Goal: Task Accomplishment & Management: Use online tool/utility

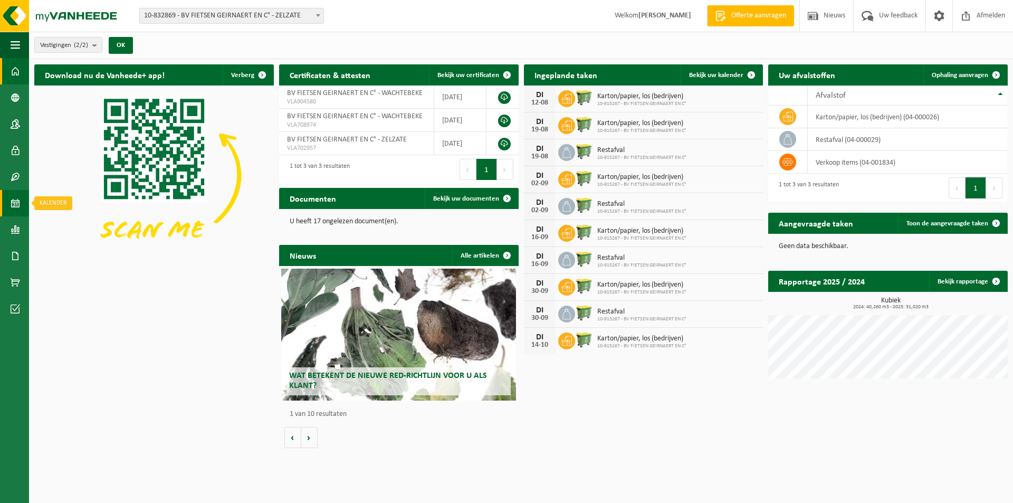
click at [12, 203] on span at bounding box center [15, 203] width 9 height 26
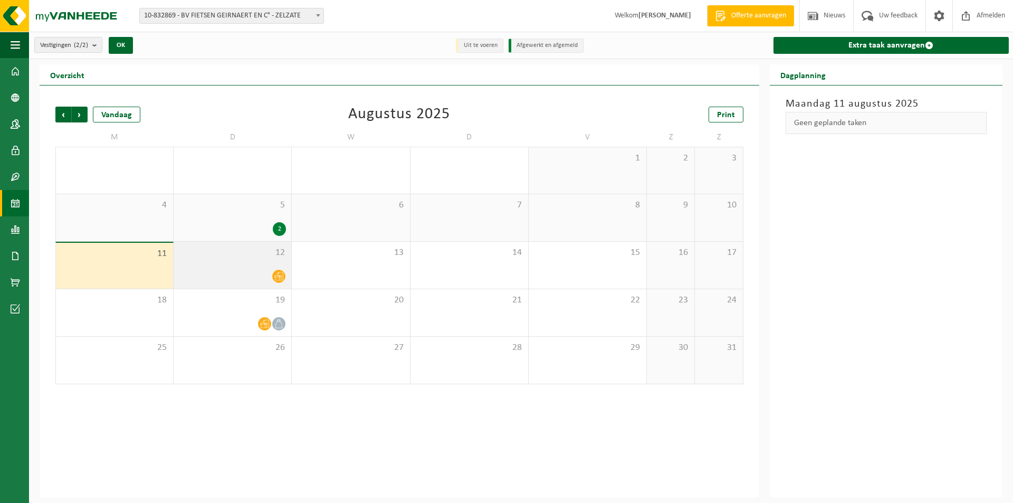
click at [219, 263] on div "12" at bounding box center [233, 265] width 118 height 47
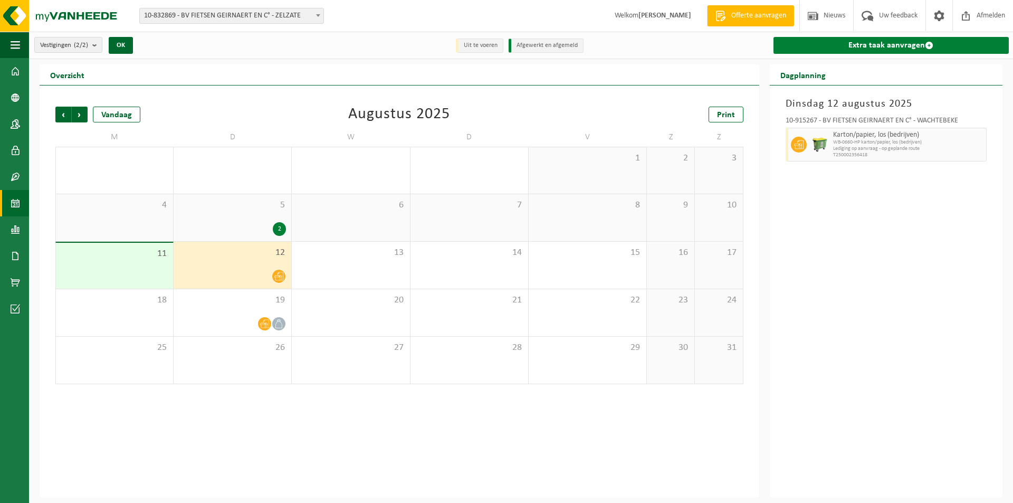
click at [845, 45] on link "Extra taak aanvragen" at bounding box center [891, 45] width 235 height 17
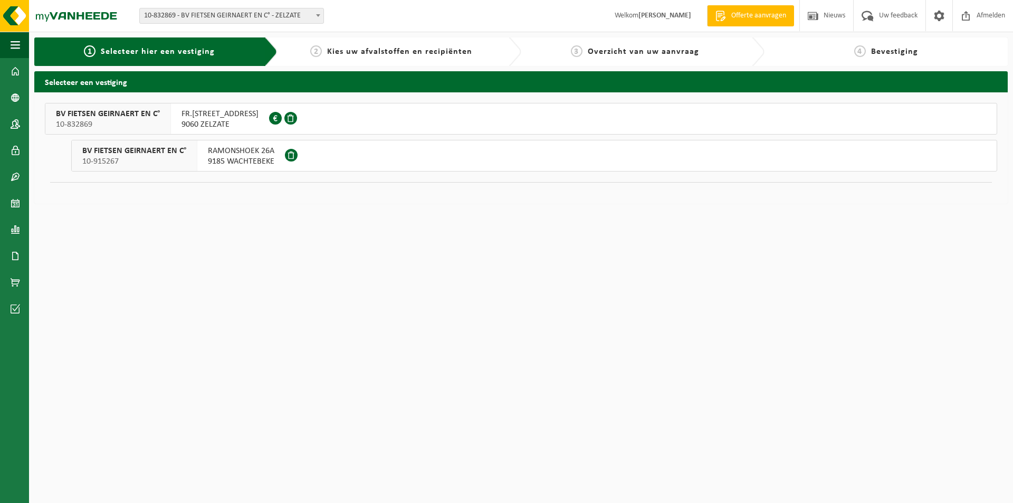
click at [239, 154] on span "RAMONSHOEK 26A" at bounding box center [241, 151] width 66 height 11
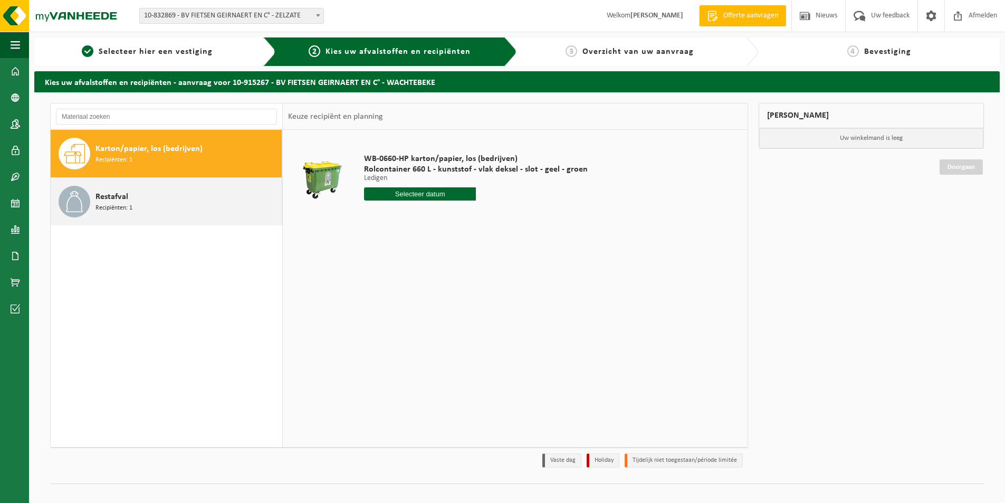
click at [125, 206] on span "Recipiënten: 1" at bounding box center [114, 208] width 37 height 10
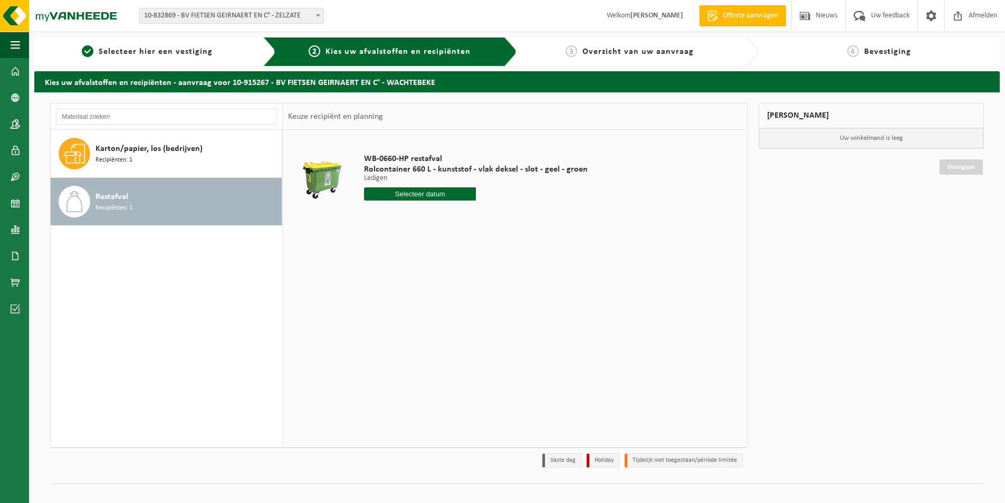
click at [437, 195] on input "text" at bounding box center [420, 193] width 112 height 13
click at [390, 283] on div "12" at bounding box center [392, 287] width 18 height 17
type input "Van [DATE]"
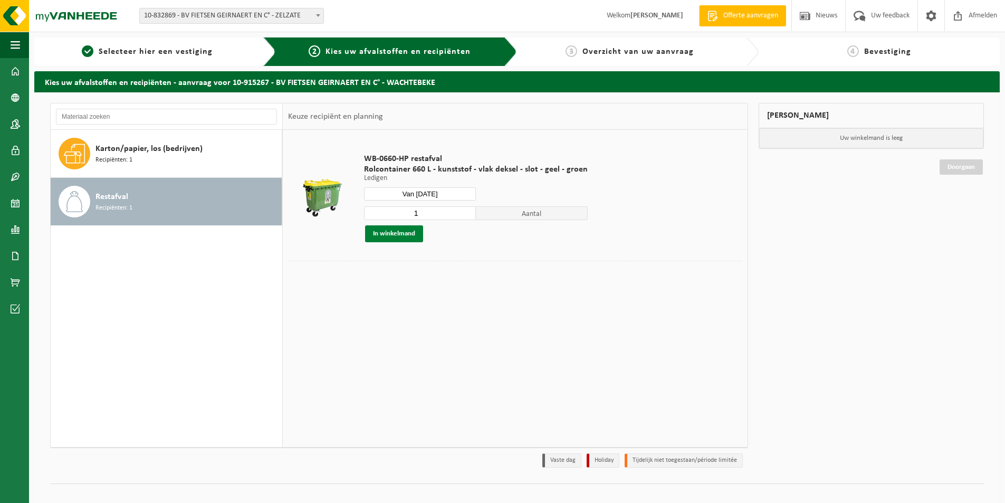
click at [401, 234] on button "In winkelmand" at bounding box center [394, 233] width 58 height 17
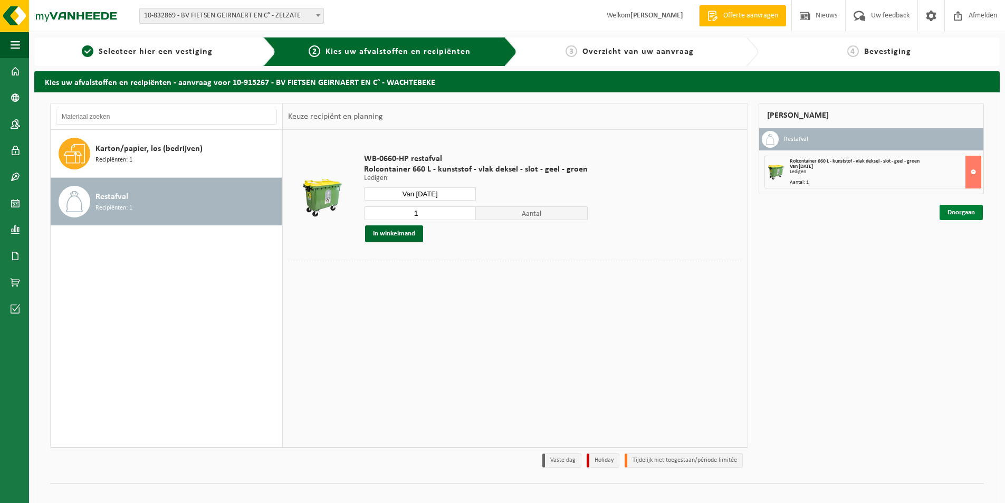
click at [964, 211] on link "Doorgaan" at bounding box center [961, 212] width 43 height 15
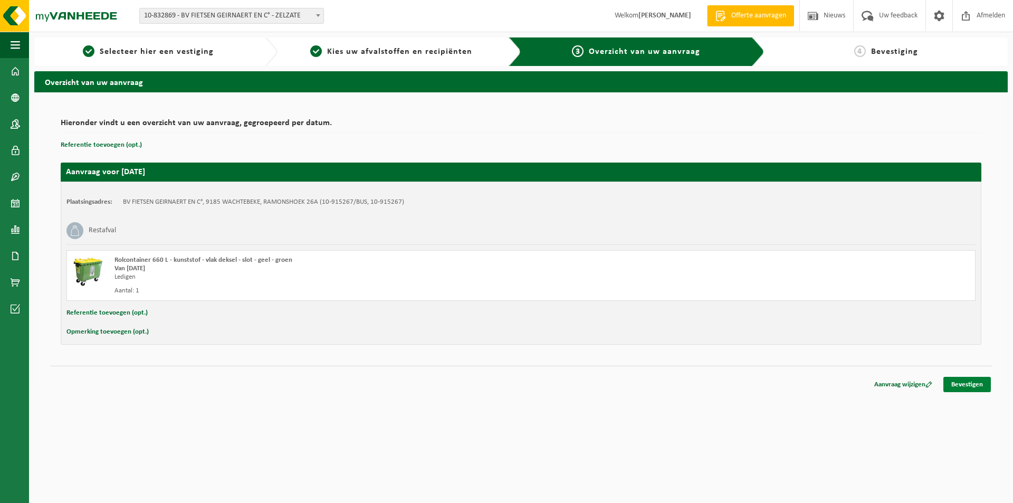
click at [975, 384] on link "Bevestigen" at bounding box center [966, 384] width 47 height 15
